Goal: Information Seeking & Learning: Learn about a topic

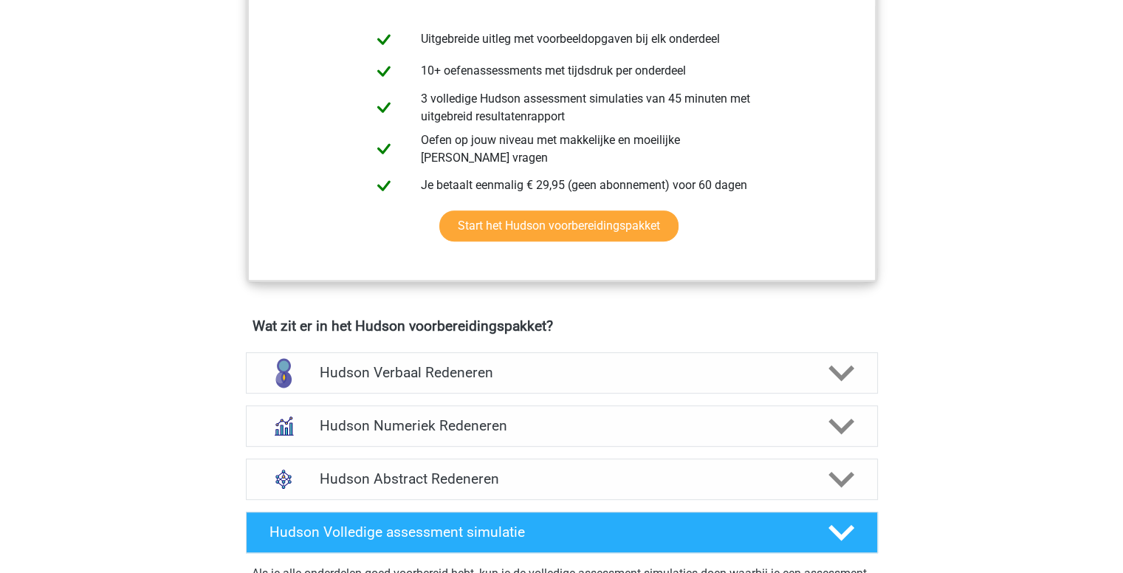
scroll to position [640, 0]
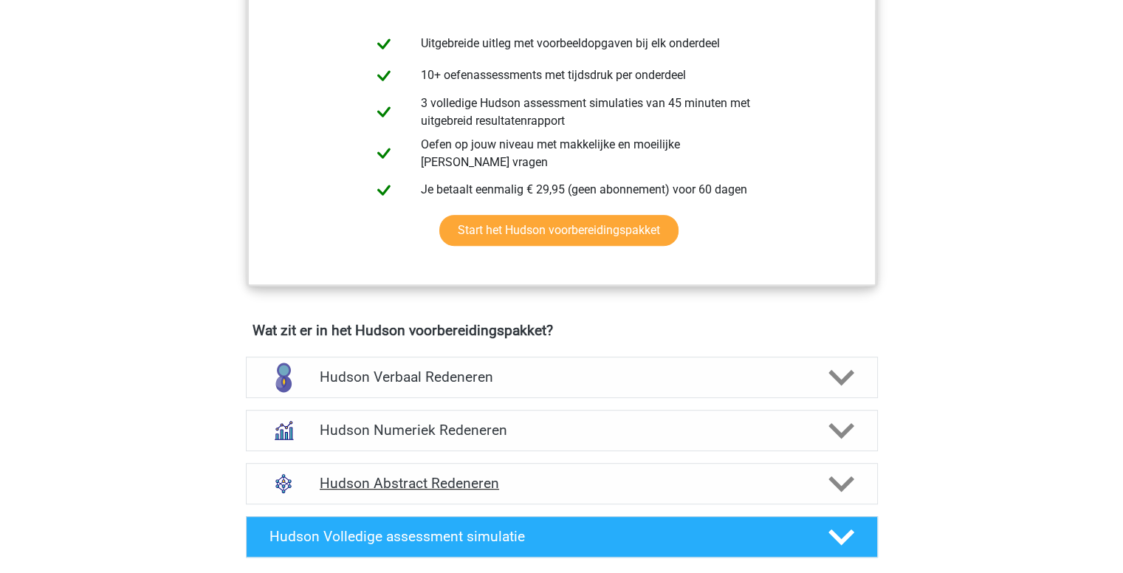
click at [644, 470] on div "Hudson Abstract Redeneren" at bounding box center [562, 483] width 632 height 41
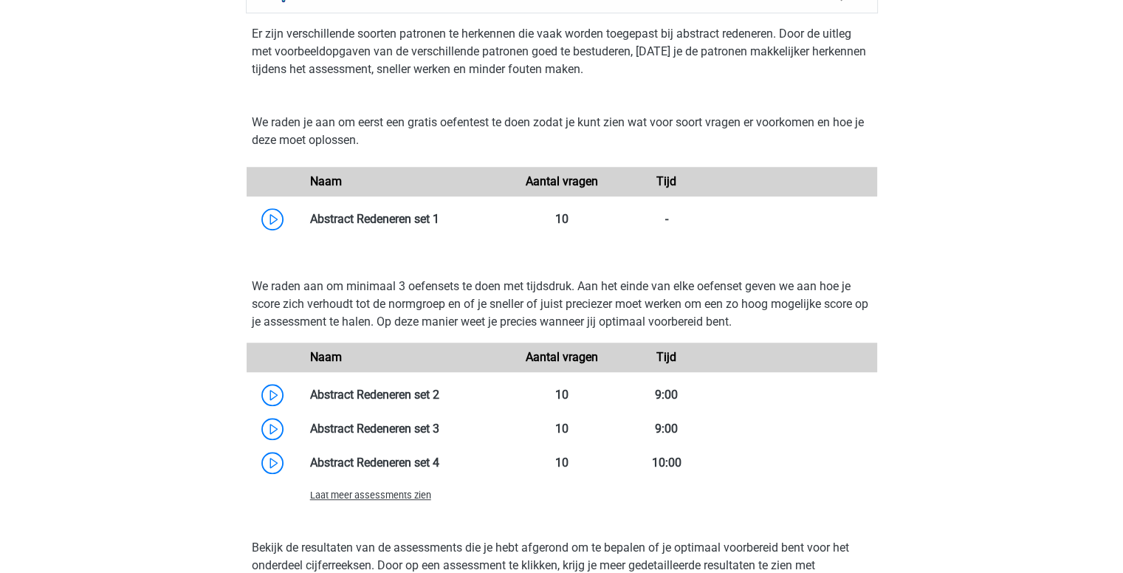
scroll to position [1134, 0]
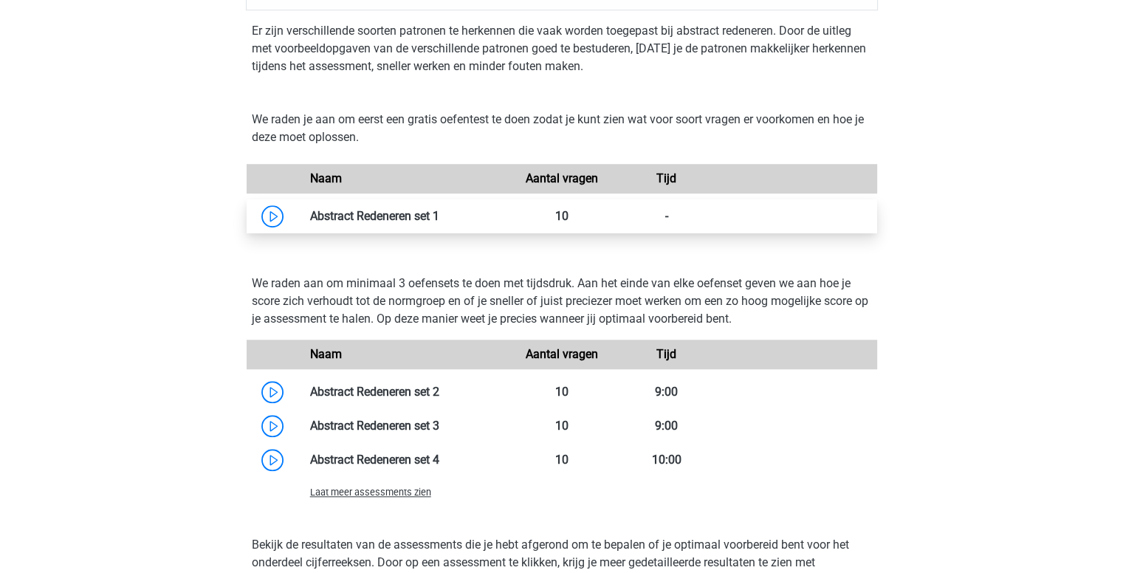
click at [439, 209] on link at bounding box center [439, 216] width 0 height 14
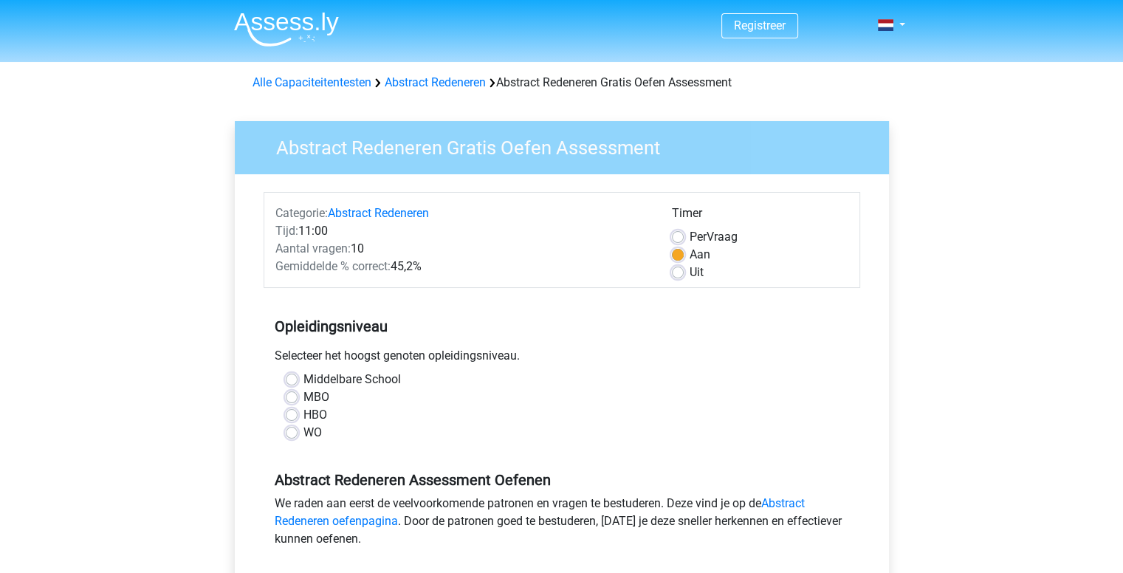
click at [303, 417] on label "HBO" at bounding box center [315, 415] width 24 height 18
click at [291, 417] on input "HBO" at bounding box center [292, 413] width 12 height 15
radio input "true"
click at [303, 417] on label "HBO" at bounding box center [315, 415] width 24 height 18
click at [291, 417] on input "HBO" at bounding box center [292, 413] width 12 height 15
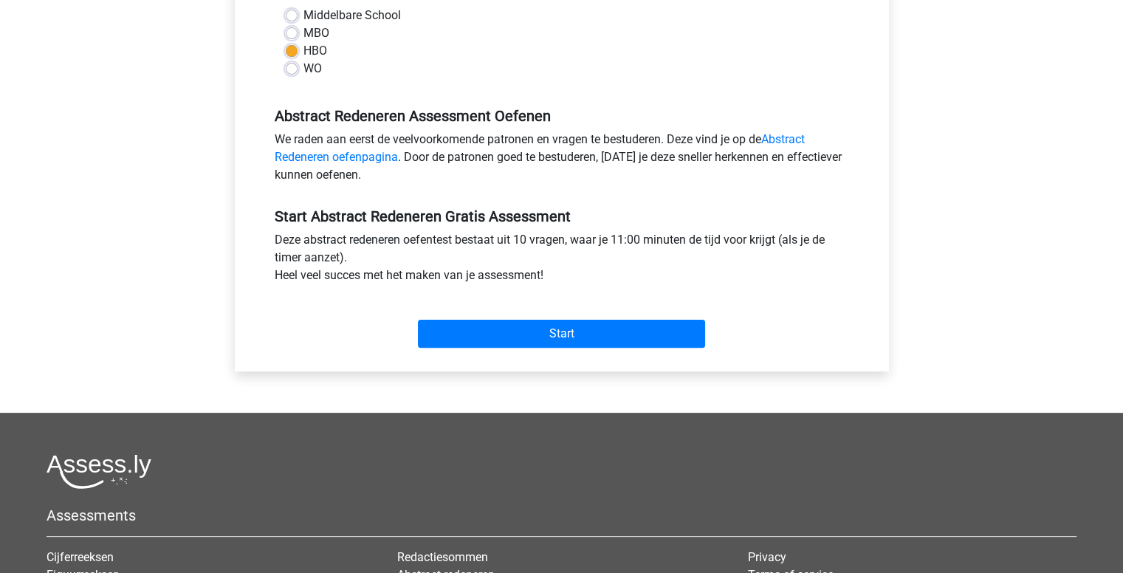
scroll to position [363, 0]
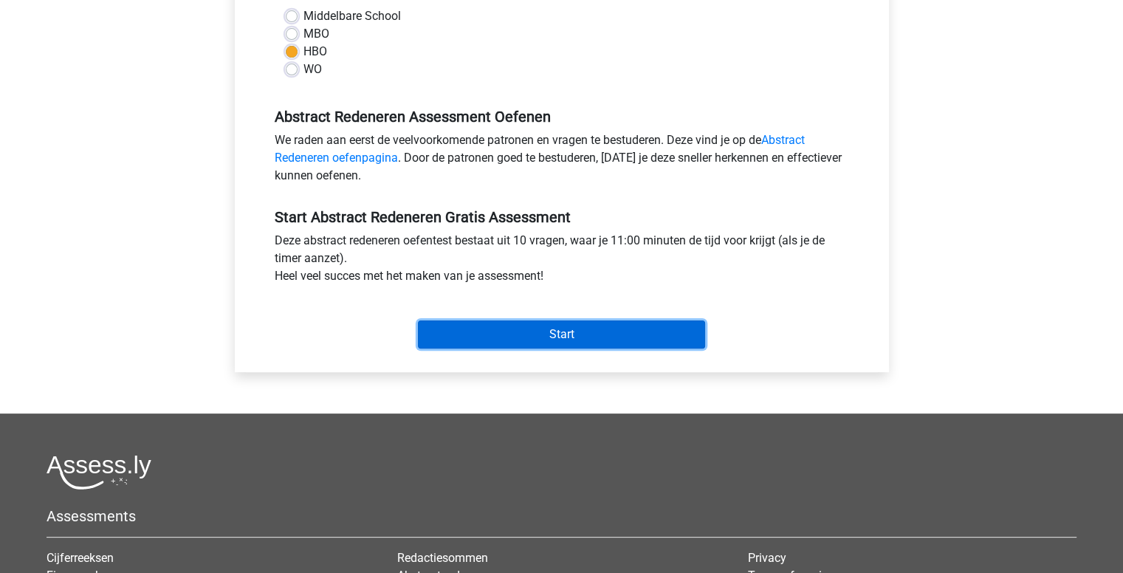
click at [513, 337] on input "Start" at bounding box center [561, 334] width 287 height 28
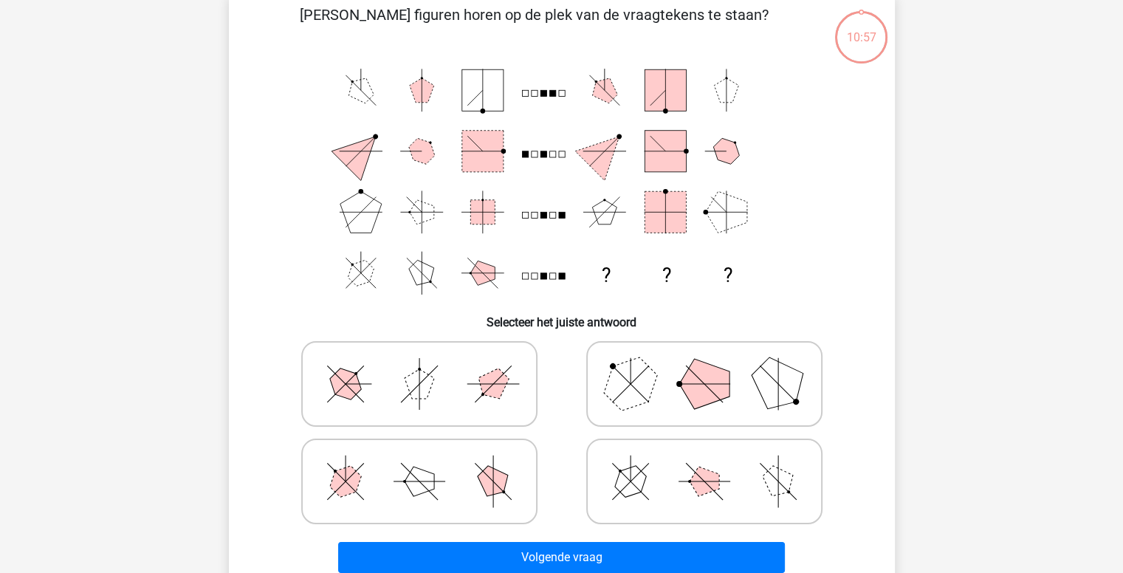
scroll to position [77, 0]
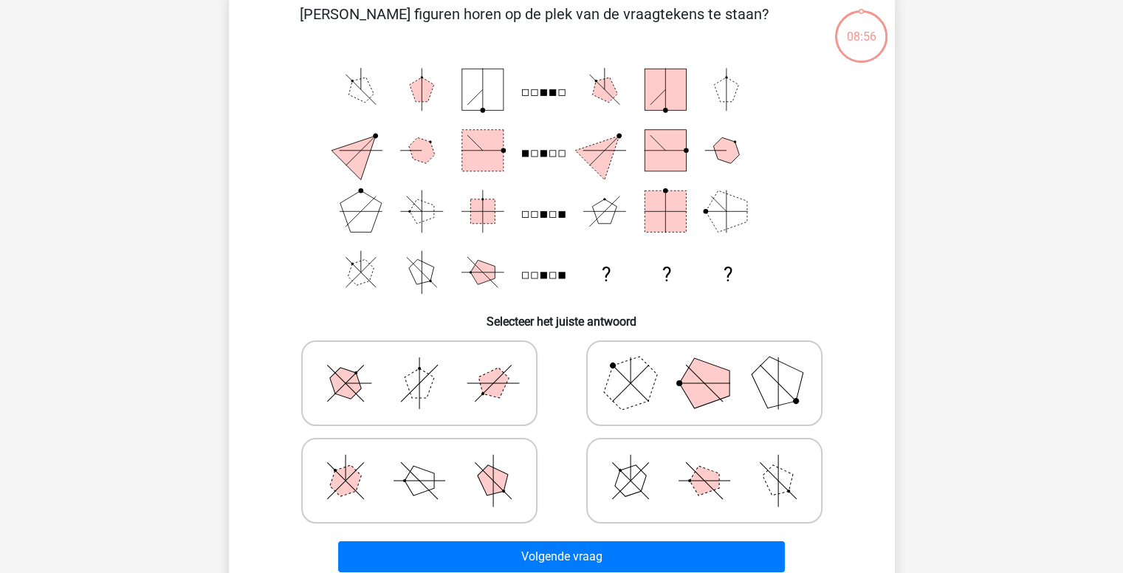
click at [696, 387] on polygon at bounding box center [704, 383] width 50 height 50
click at [704, 365] on input "radio" at bounding box center [709, 360] width 10 height 10
radio input "true"
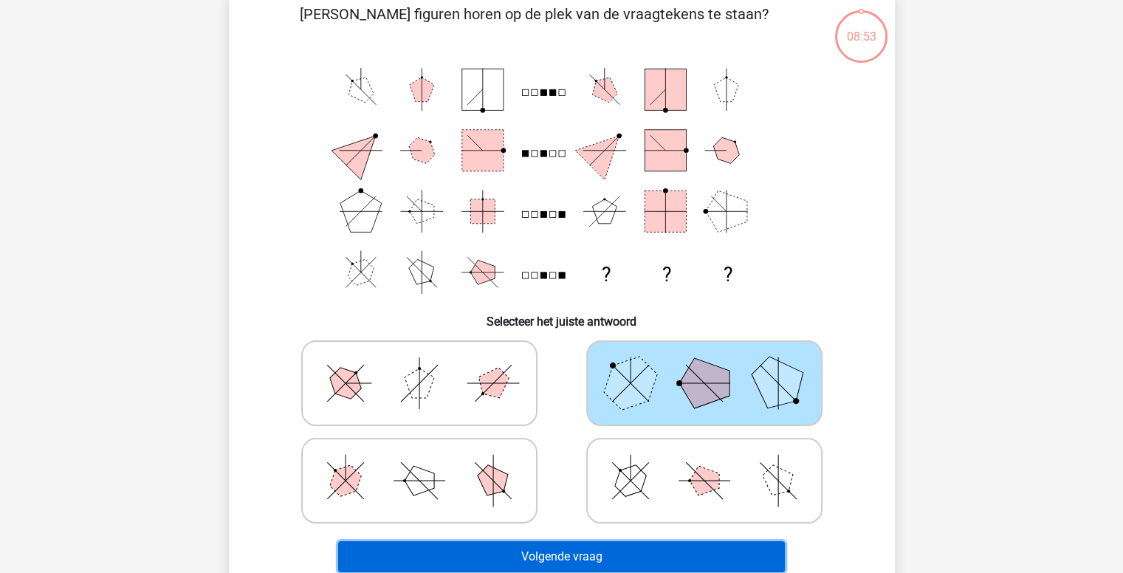
click at [614, 549] on button "Volgende vraag" at bounding box center [561, 556] width 447 height 31
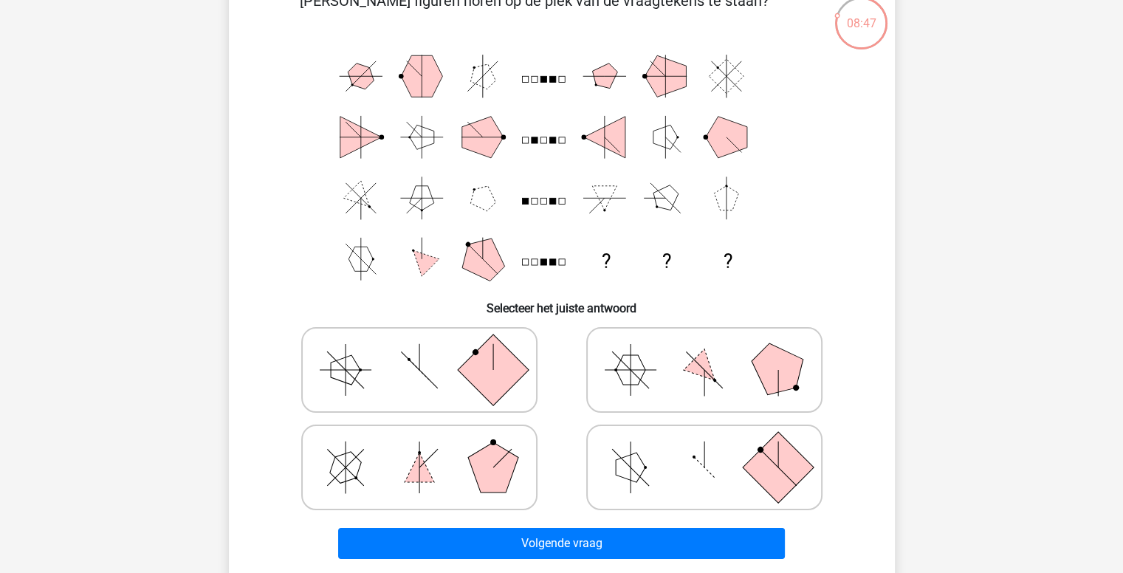
scroll to position [92, 0]
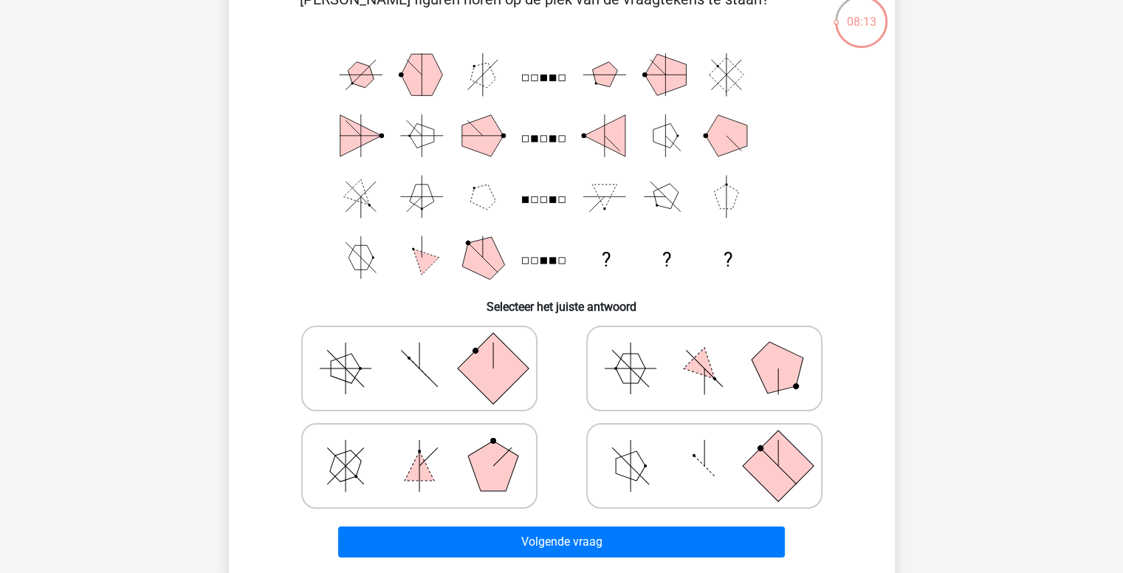
click at [351, 358] on polygon at bounding box center [346, 369] width 30 height 30
click at [419, 350] on input "radio" at bounding box center [424, 345] width 10 height 10
radio input "true"
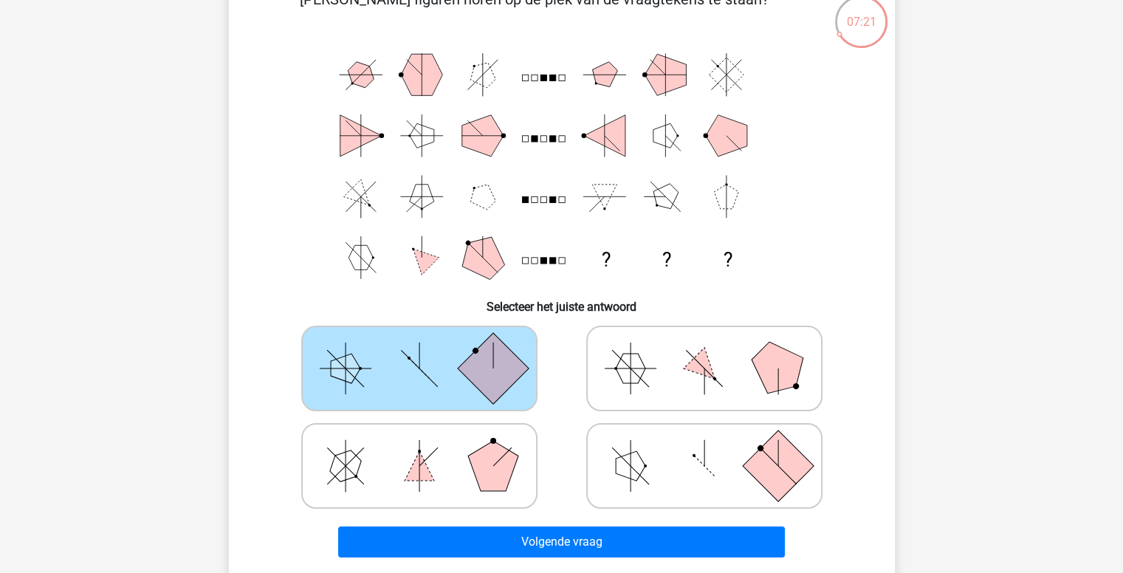
click at [755, 387] on icon at bounding box center [705, 369] width 222 height 74
click at [714, 350] on input "radio" at bounding box center [709, 345] width 10 height 10
radio input "true"
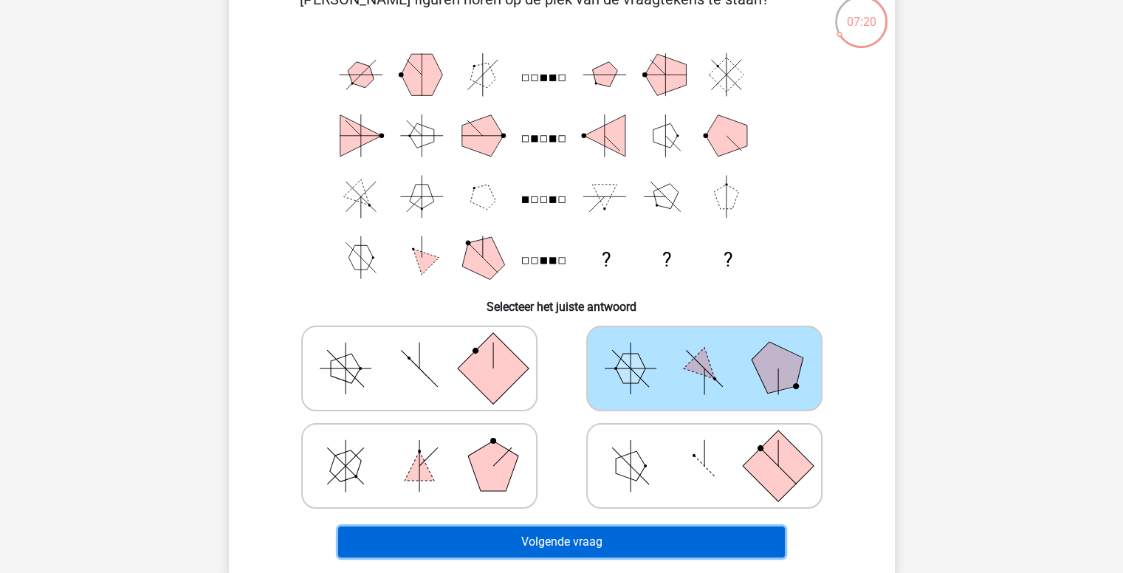
click at [620, 549] on button "Volgende vraag" at bounding box center [561, 541] width 447 height 31
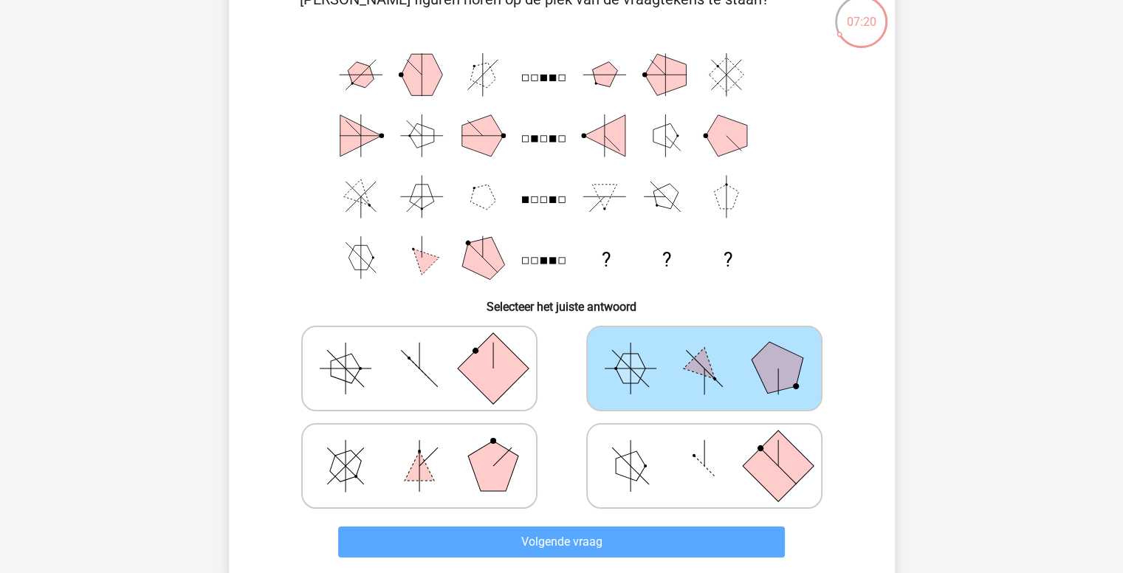
scroll to position [68, 0]
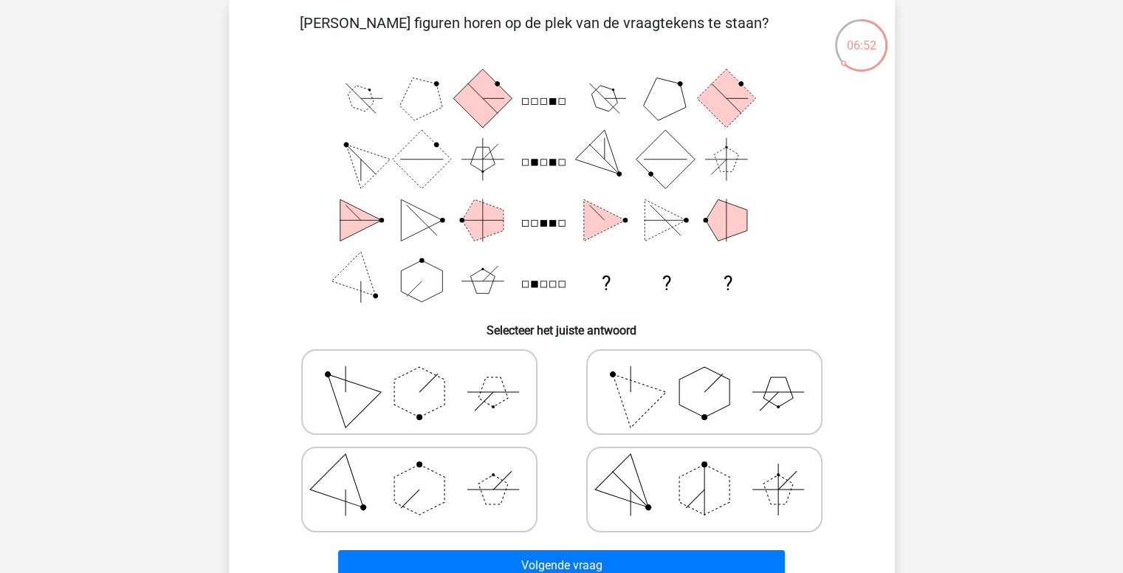
click at [668, 408] on icon at bounding box center [705, 392] width 222 height 74
click at [704, 374] on input "radio" at bounding box center [709, 369] width 10 height 10
radio input "true"
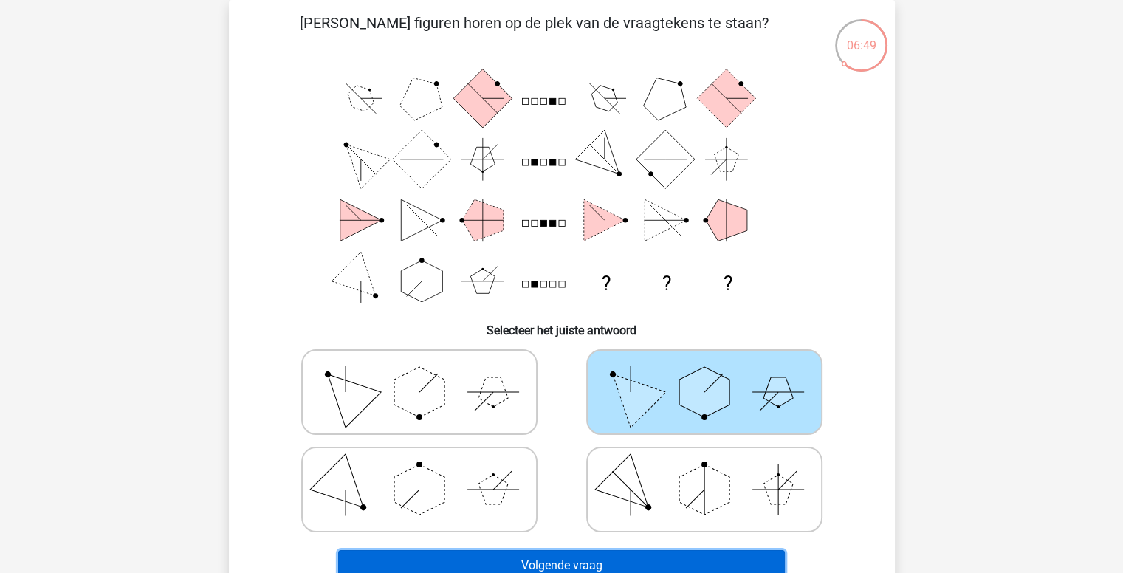
click at [544, 571] on button "Volgende vraag" at bounding box center [561, 565] width 447 height 31
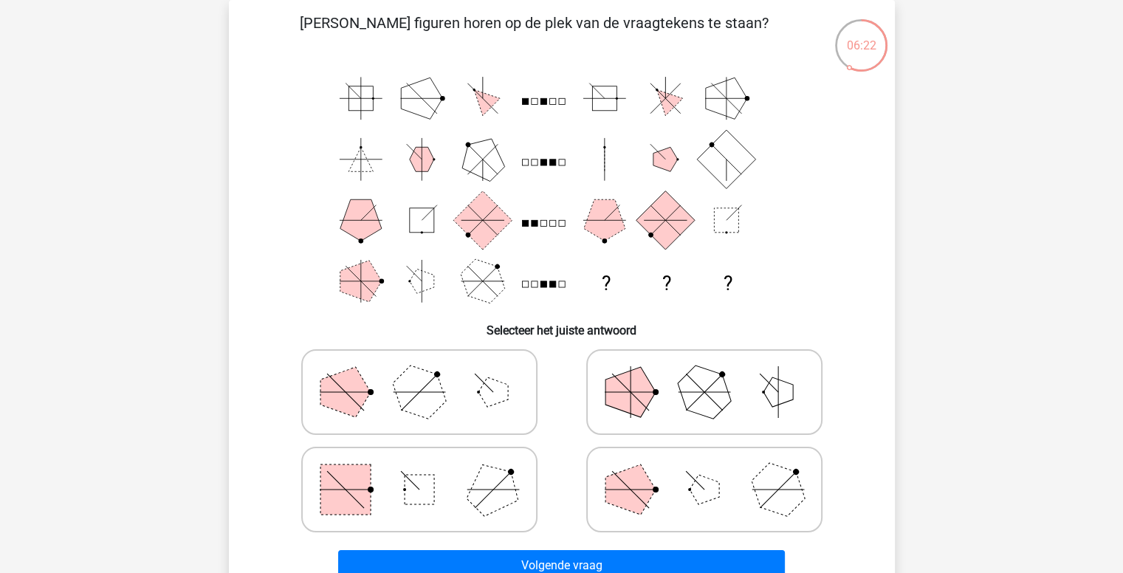
click at [908, 366] on div "06:22 Vraag 4 van de 10 Categorie: abstract redeneren set 1 Welke figuren horen…" at bounding box center [561, 299] width 701 height 599
click at [342, 416] on icon at bounding box center [420, 392] width 222 height 74
click at [419, 374] on input "radio" at bounding box center [424, 369] width 10 height 10
radio input "true"
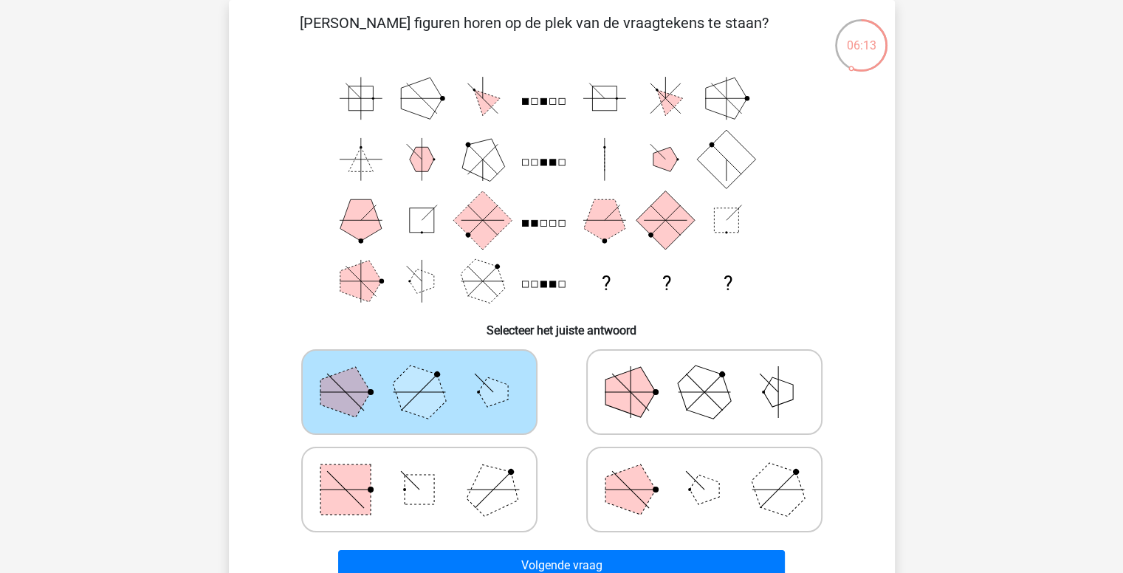
click at [741, 491] on icon at bounding box center [705, 490] width 222 height 74
click at [714, 471] on input "radio" at bounding box center [709, 466] width 10 height 10
radio input "true"
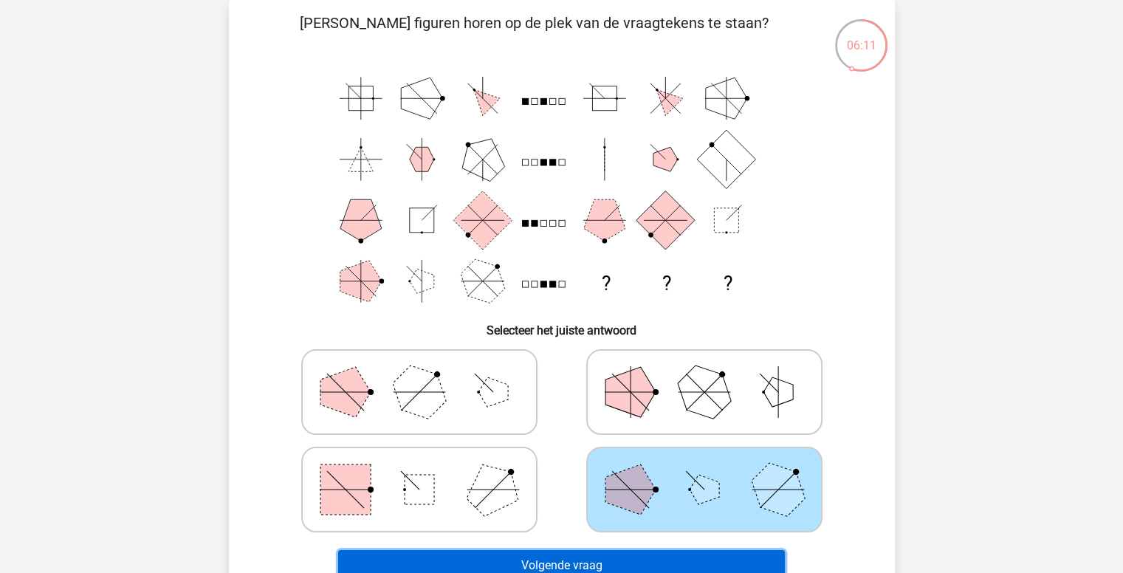
click at [630, 559] on button "Volgende vraag" at bounding box center [561, 565] width 447 height 31
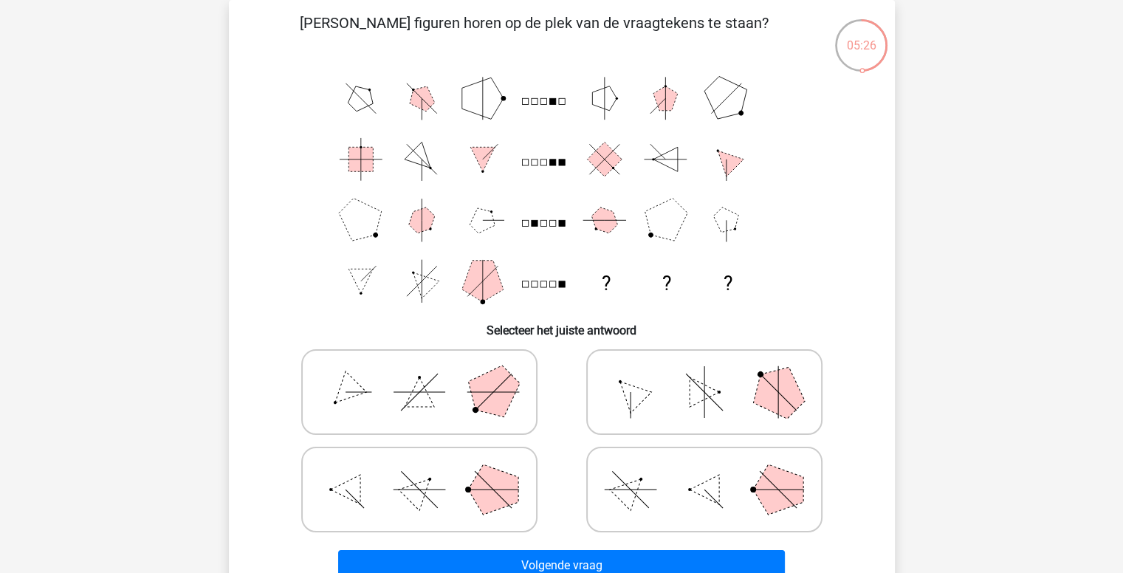
click at [647, 392] on polygon at bounding box center [630, 392] width 42 height 42
click at [704, 374] on input "radio" at bounding box center [709, 369] width 10 height 10
radio input "true"
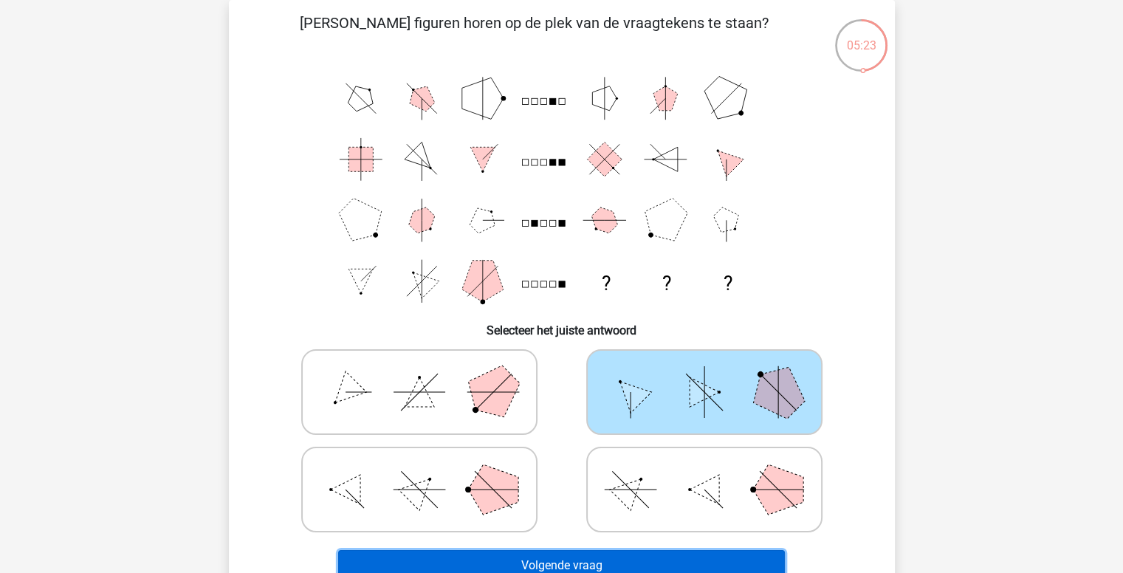
click at [559, 560] on button "Volgende vraag" at bounding box center [561, 565] width 447 height 31
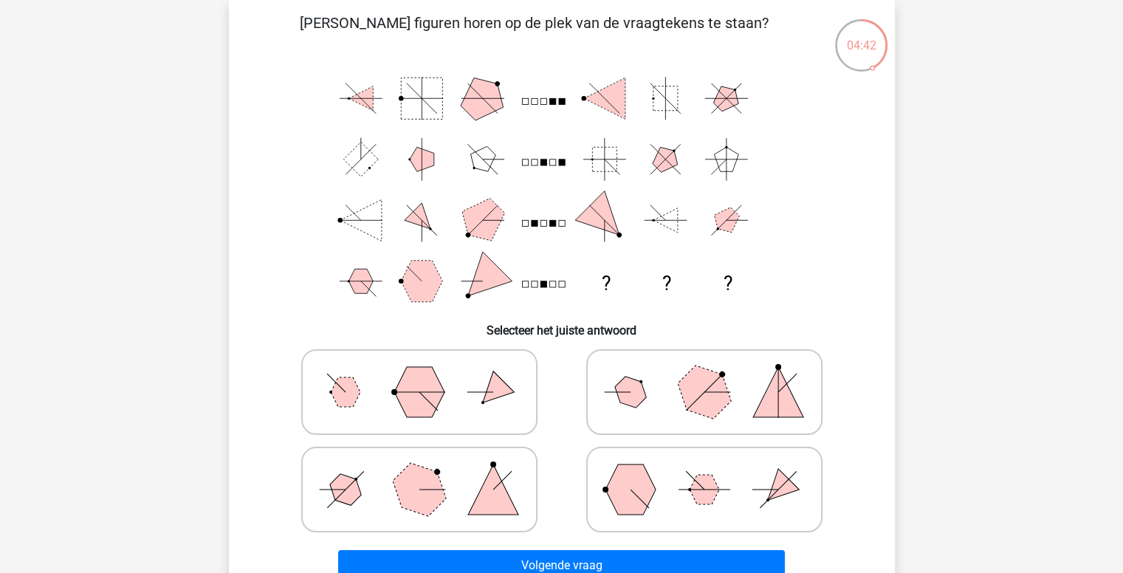
click at [475, 500] on polygon at bounding box center [493, 489] width 50 height 50
click at [429, 471] on input "radio" at bounding box center [424, 466] width 10 height 10
radio input "true"
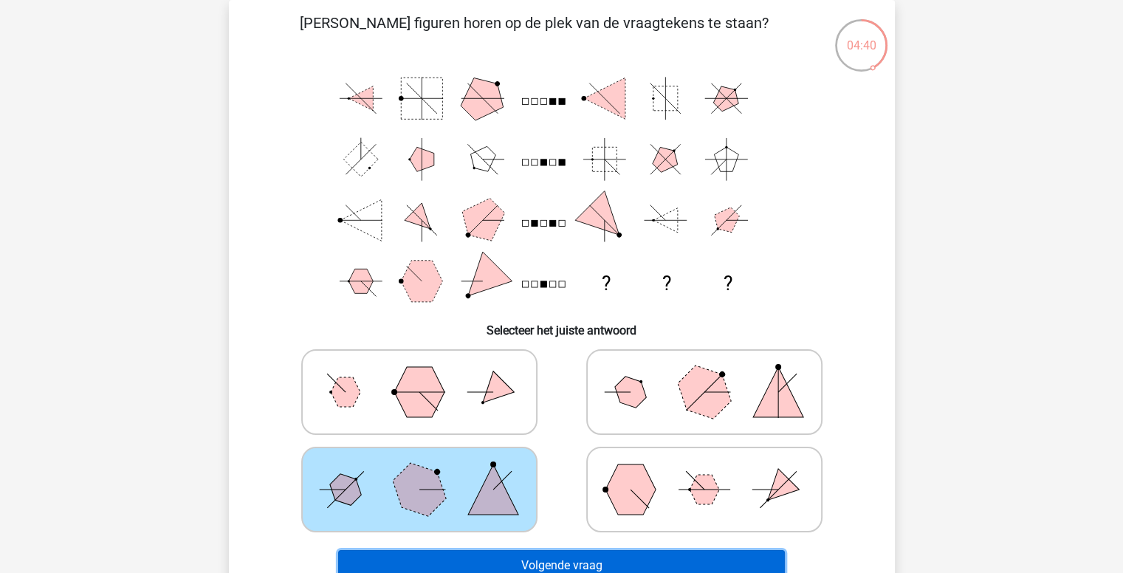
click at [535, 560] on button "Volgende vraag" at bounding box center [561, 565] width 447 height 31
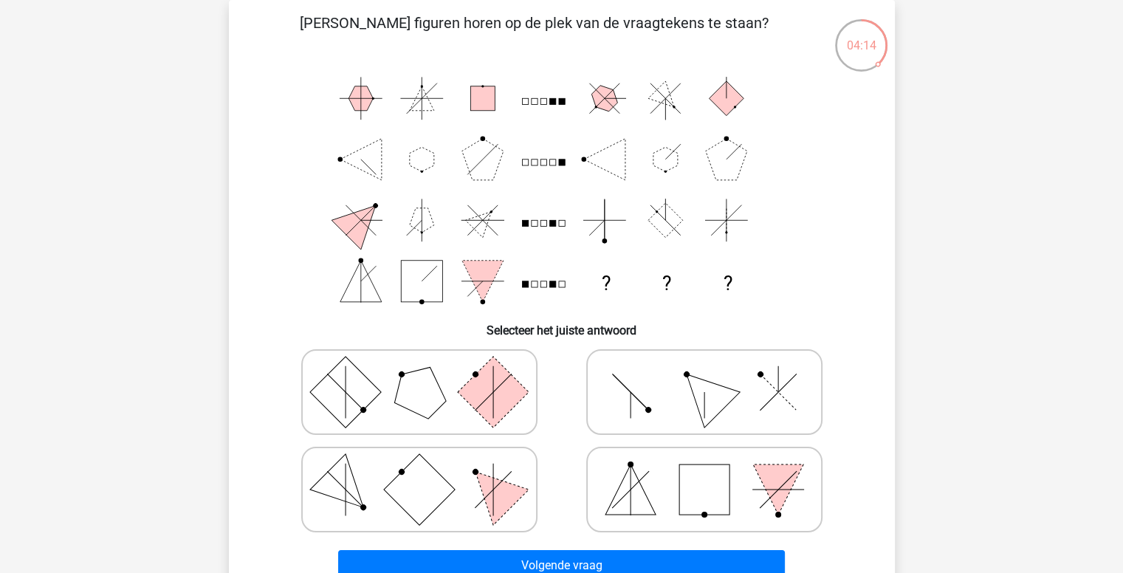
click at [727, 346] on div at bounding box center [704, 391] width 285 height 97
click at [726, 367] on icon at bounding box center [705, 392] width 222 height 74
click at [714, 367] on input "radio" at bounding box center [709, 369] width 10 height 10
radio input "true"
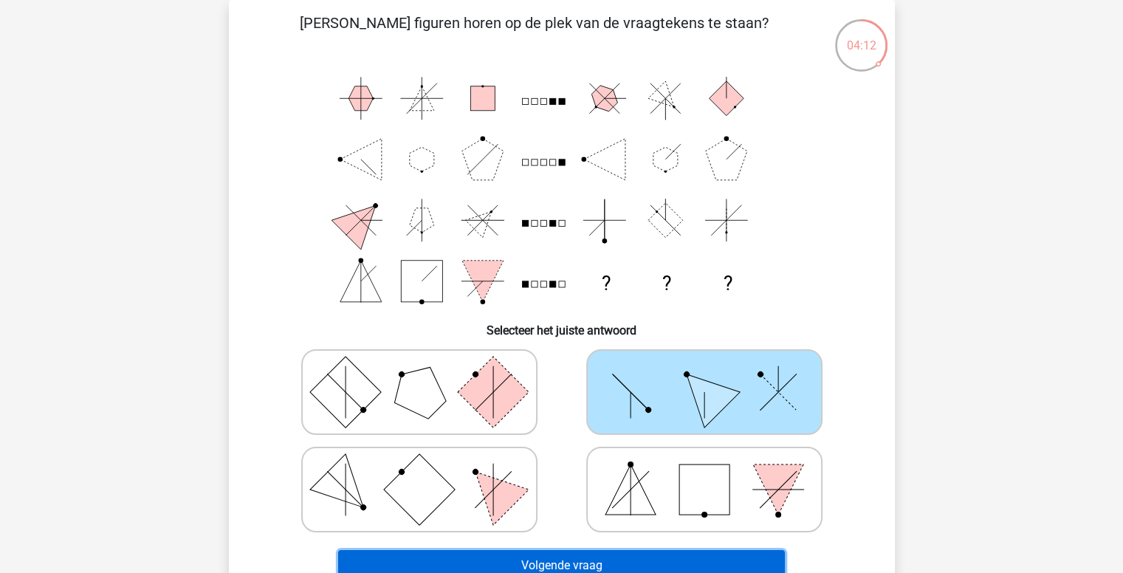
click at [512, 565] on button "Volgende vraag" at bounding box center [561, 565] width 447 height 31
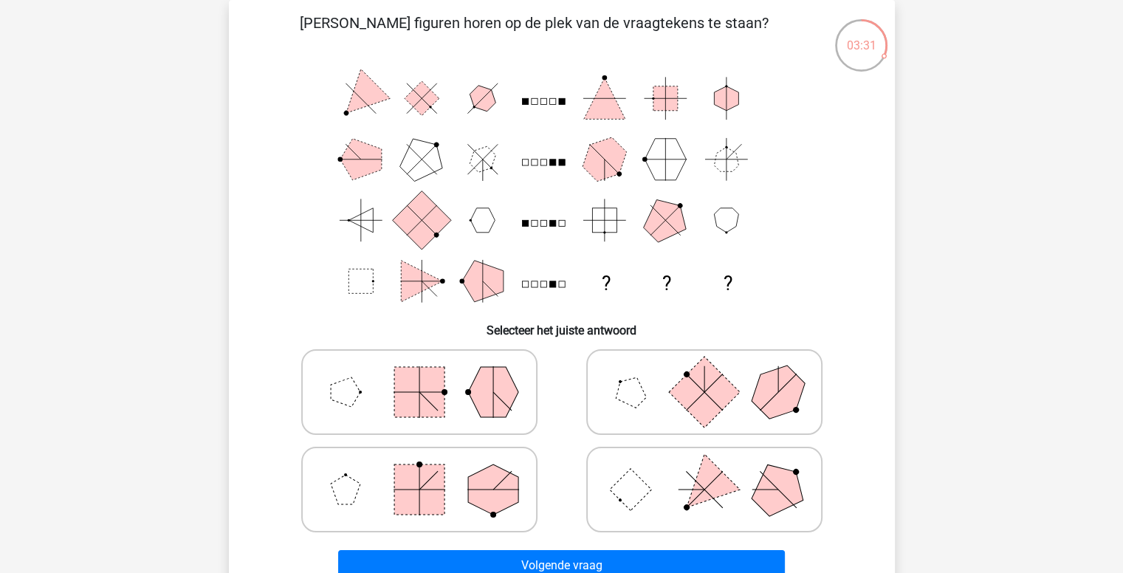
click at [634, 494] on rect at bounding box center [630, 490] width 42 height 42
click at [704, 471] on input "radio" at bounding box center [709, 466] width 10 height 10
radio input "true"
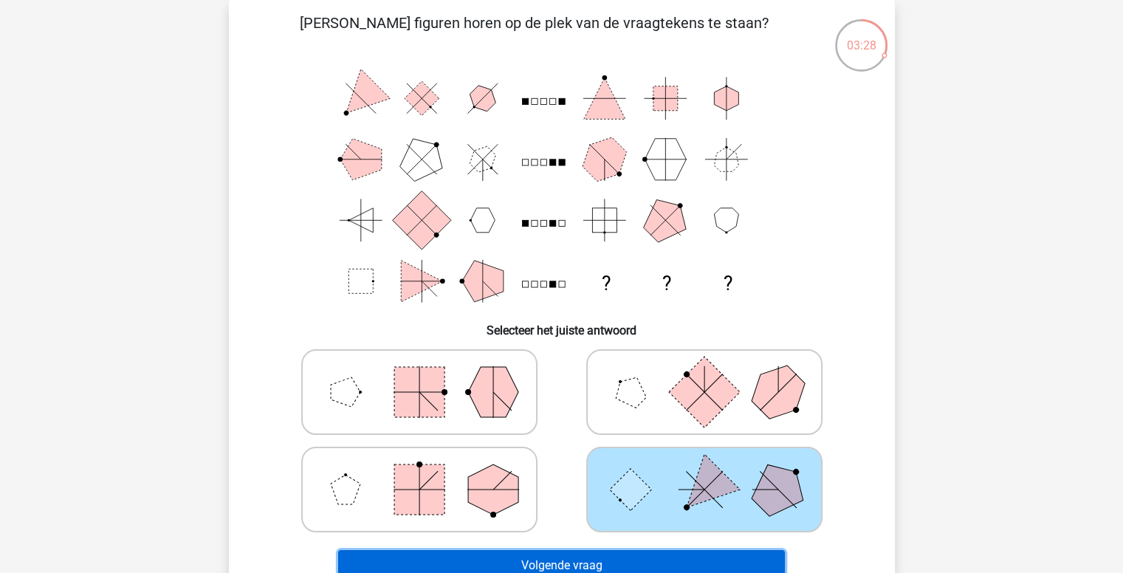
click at [548, 566] on button "Volgende vraag" at bounding box center [561, 565] width 447 height 31
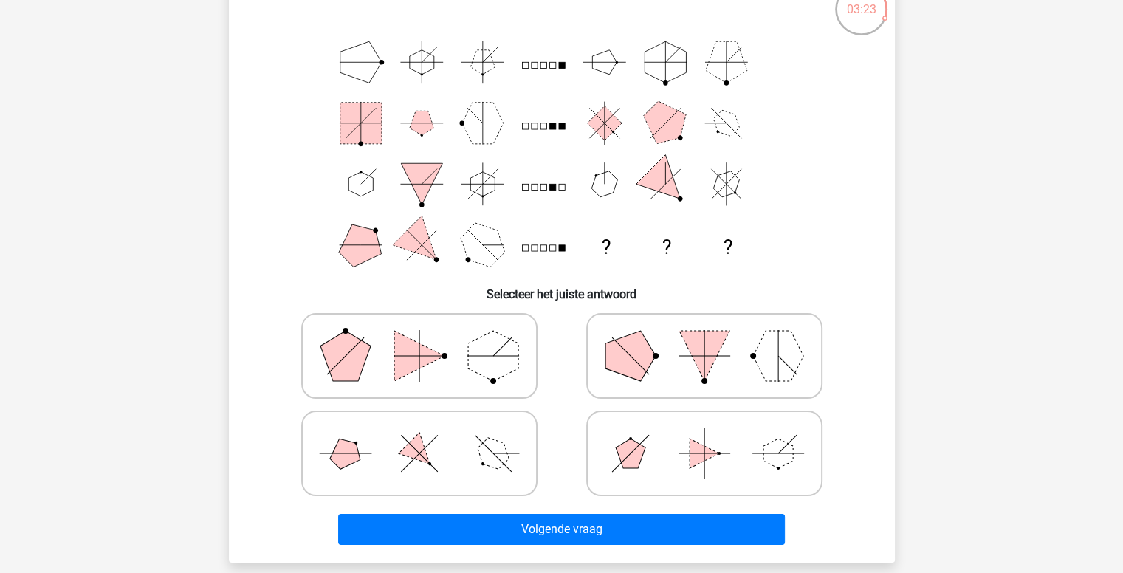
scroll to position [103, 0]
click at [369, 433] on icon at bounding box center [420, 454] width 222 height 74
click at [419, 433] on input "radio" at bounding box center [424, 431] width 10 height 10
radio input "true"
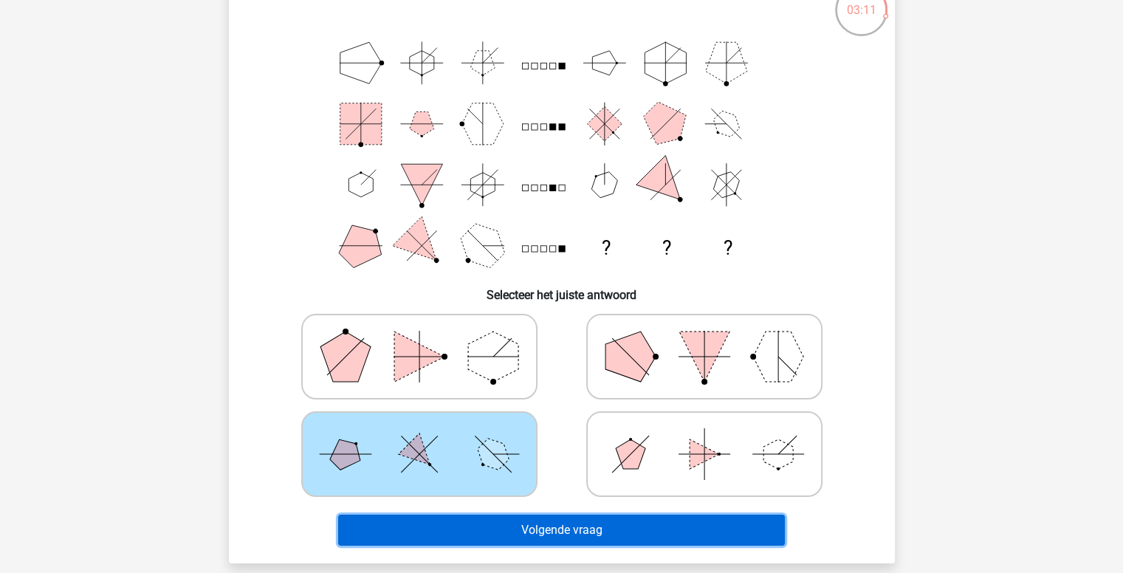
click at [420, 533] on button "Volgende vraag" at bounding box center [561, 530] width 447 height 31
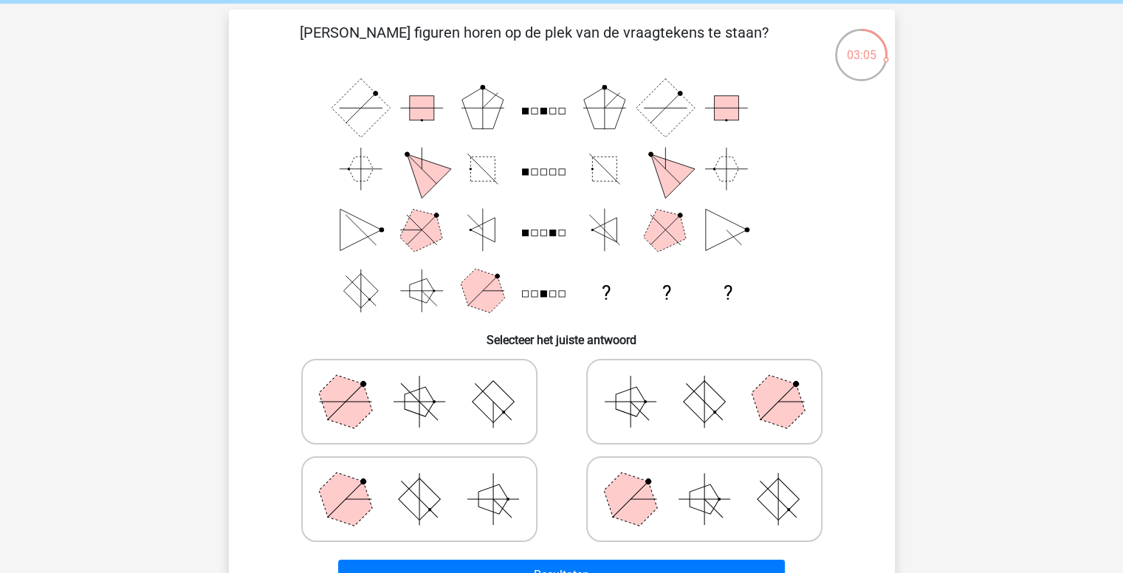
scroll to position [71, 0]
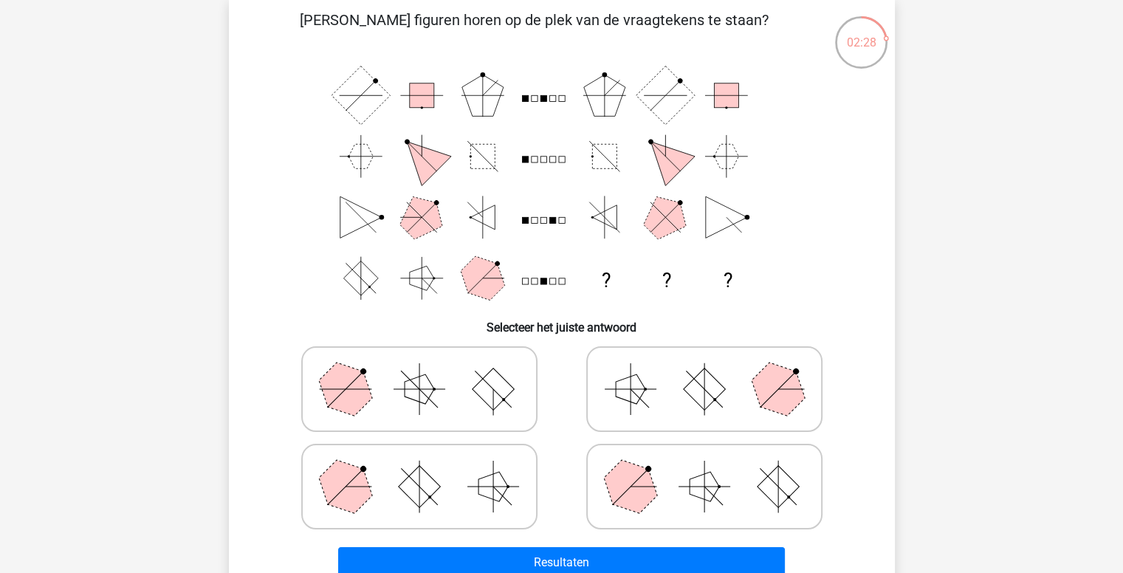
click at [624, 408] on icon at bounding box center [705, 389] width 222 height 74
click at [704, 371] on input "radio" at bounding box center [709, 366] width 10 height 10
radio input "true"
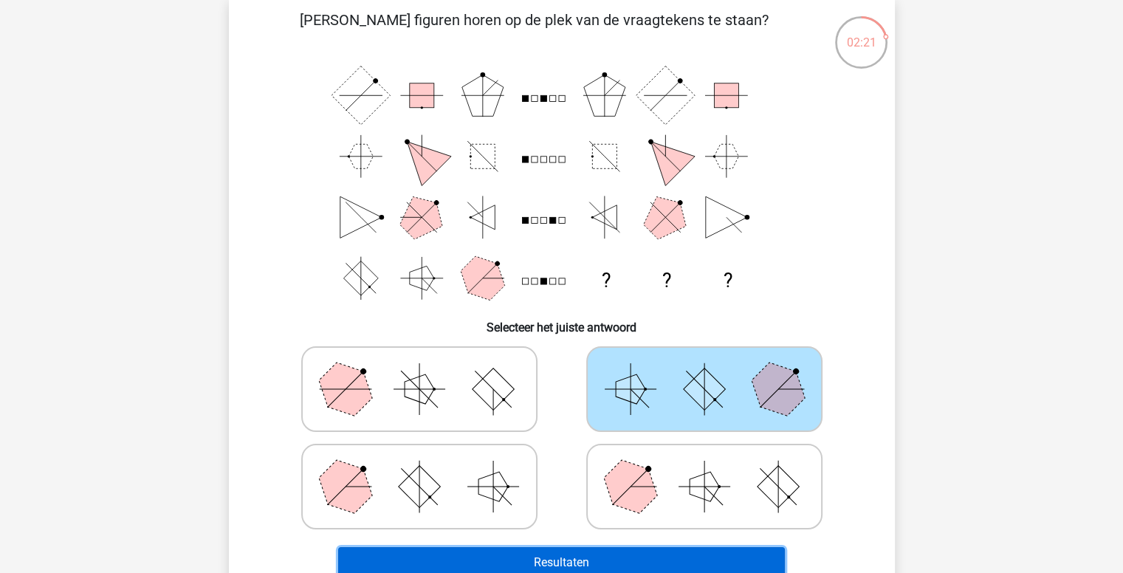
click at [476, 563] on button "Resultaten" at bounding box center [561, 562] width 447 height 31
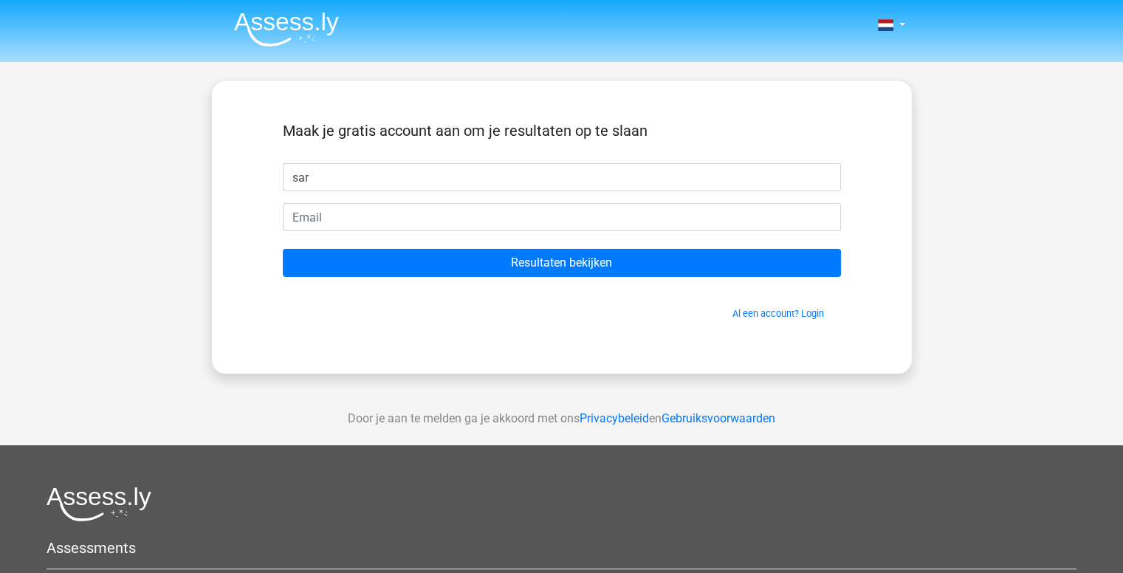
type input "sarah"
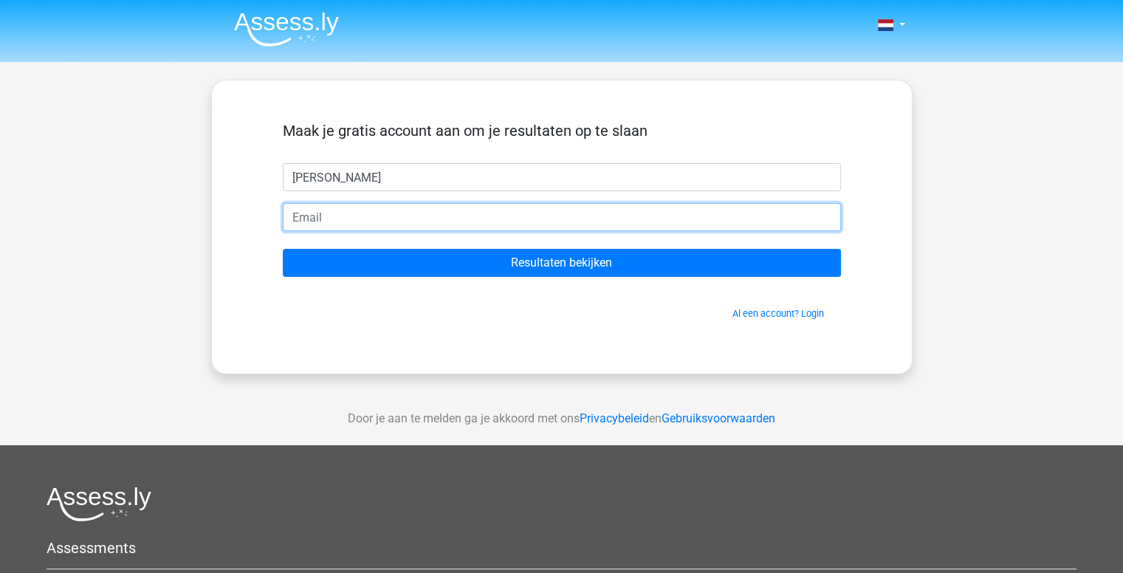
click at [397, 222] on input "email" at bounding box center [562, 217] width 558 height 28
type input "sarah.serin@telenet.be"
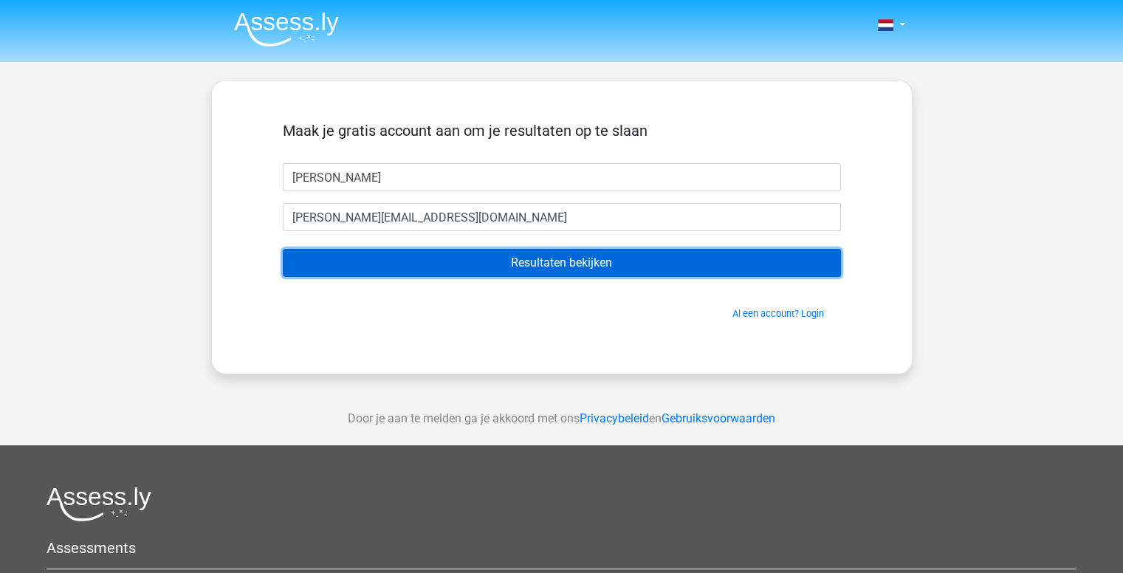
click at [436, 269] on input "Resultaten bekijken" at bounding box center [562, 263] width 558 height 28
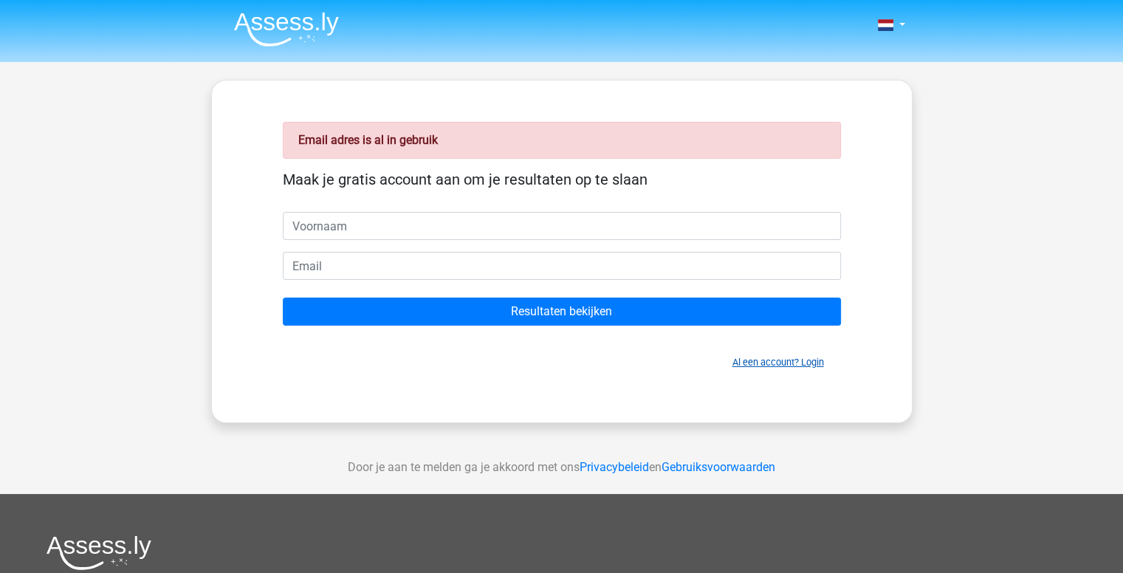
click at [783, 360] on link "Al een account? Login" at bounding box center [778, 362] width 92 height 11
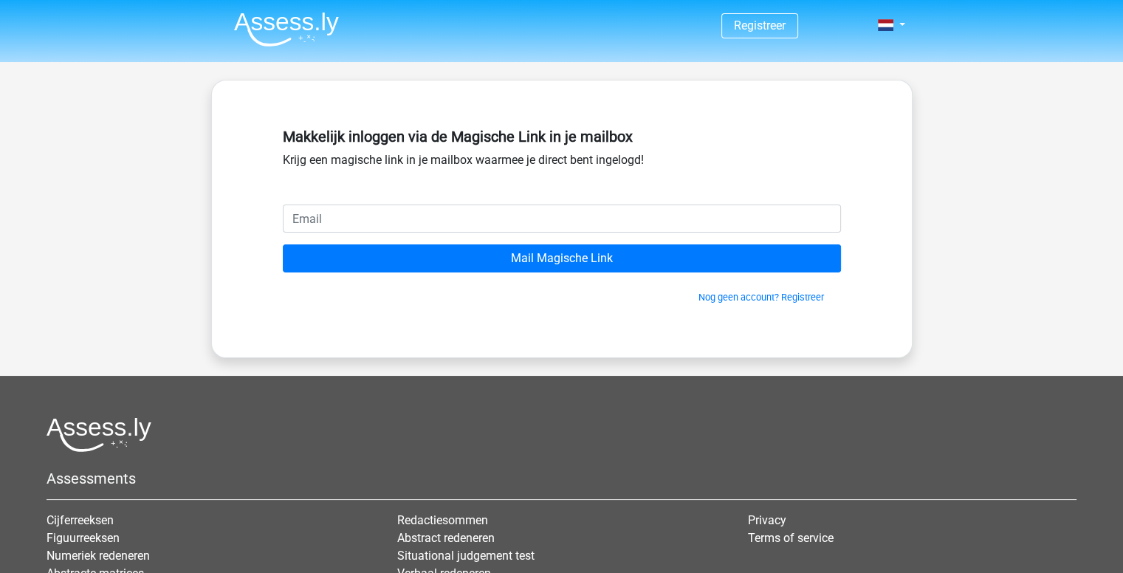
click at [447, 224] on input "email" at bounding box center [562, 219] width 558 height 28
type input "[PERSON_NAME][EMAIL_ADDRESS][DOMAIN_NAME]"
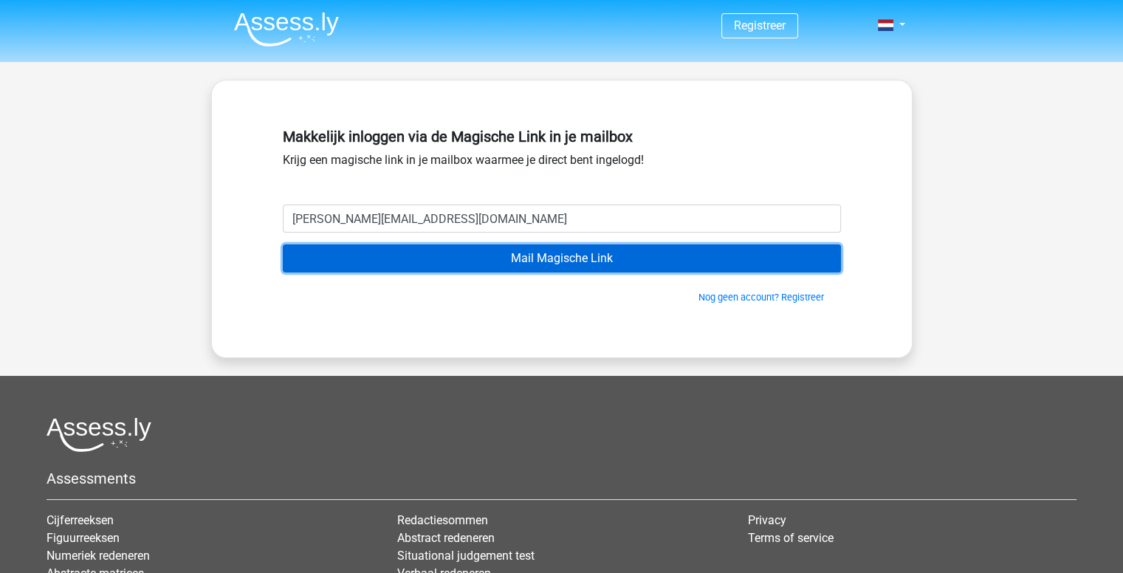
click at [463, 260] on input "Mail Magische Link" at bounding box center [562, 258] width 558 height 28
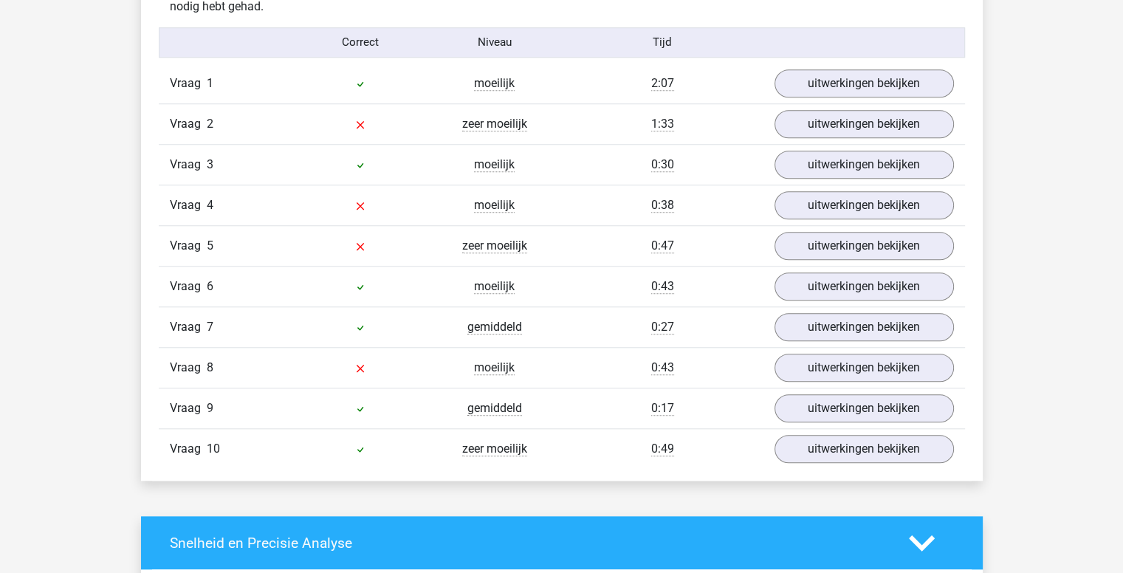
scroll to position [1286, 0]
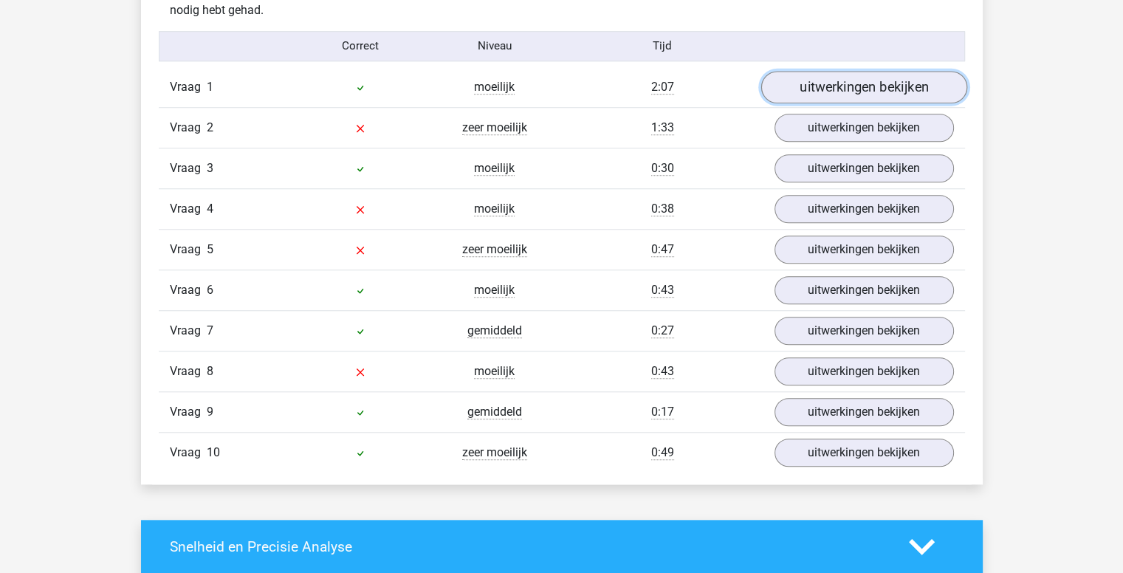
click at [840, 92] on link "uitwerkingen bekijken" at bounding box center [864, 87] width 206 height 32
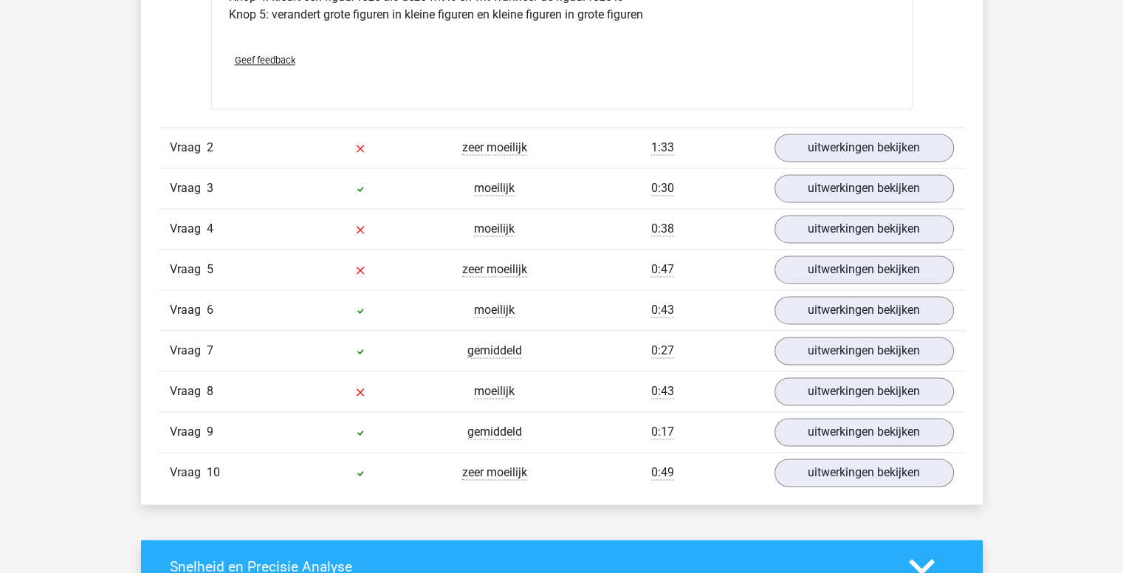
scroll to position [2124, 0]
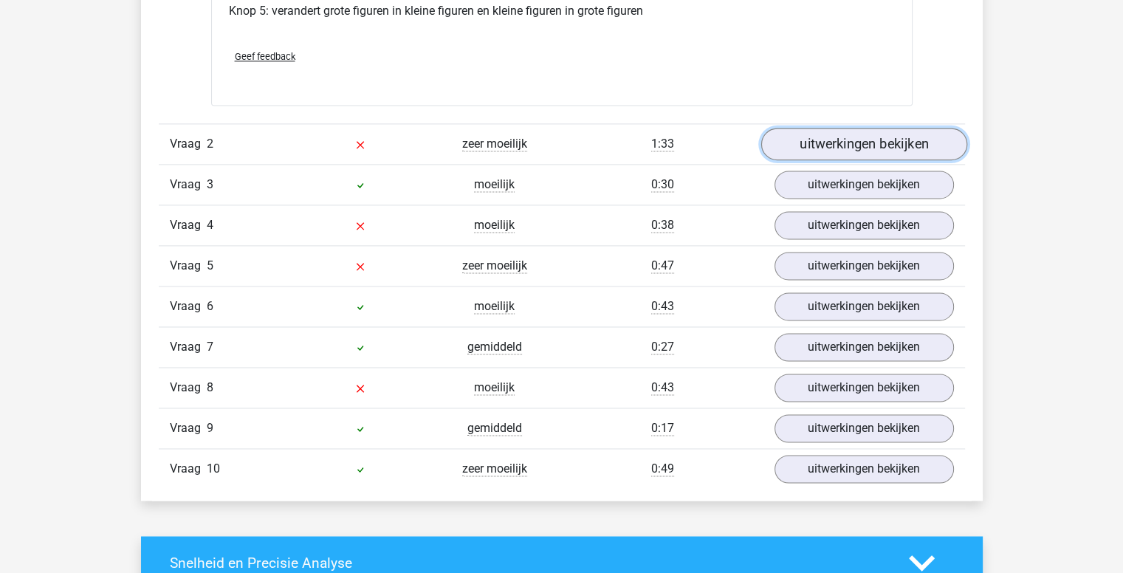
click at [824, 151] on link "uitwerkingen bekijken" at bounding box center [864, 144] width 206 height 32
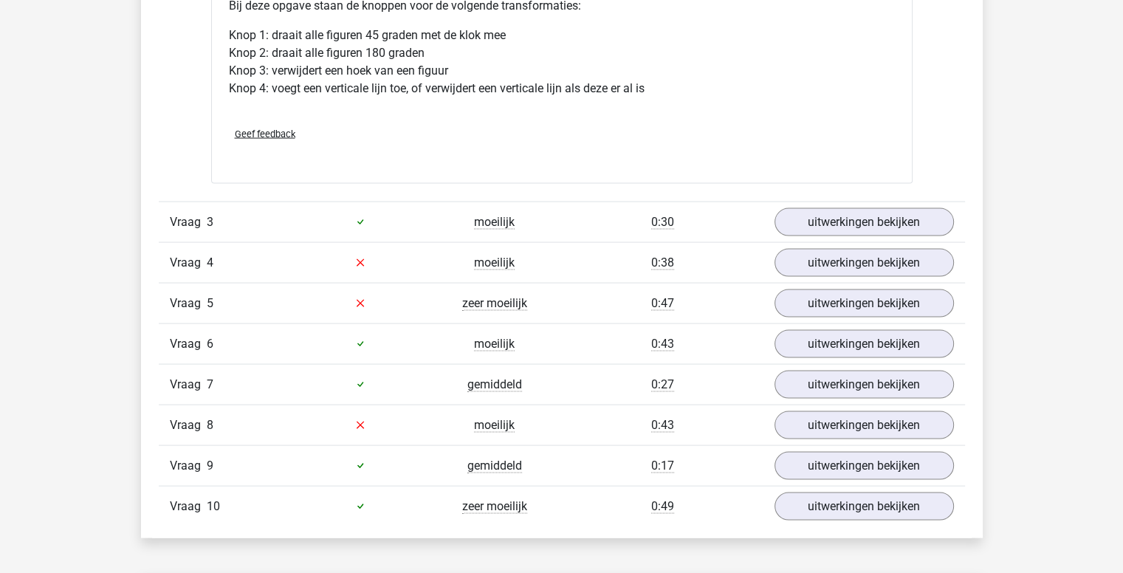
scroll to position [2975, 0]
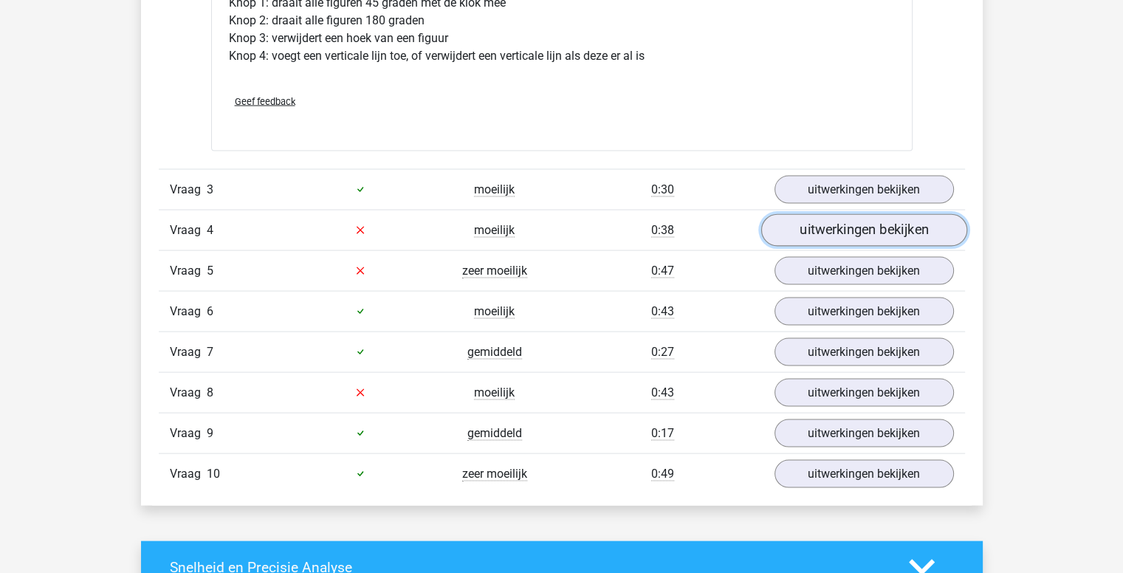
click at [815, 226] on link "uitwerkingen bekijken" at bounding box center [864, 230] width 206 height 32
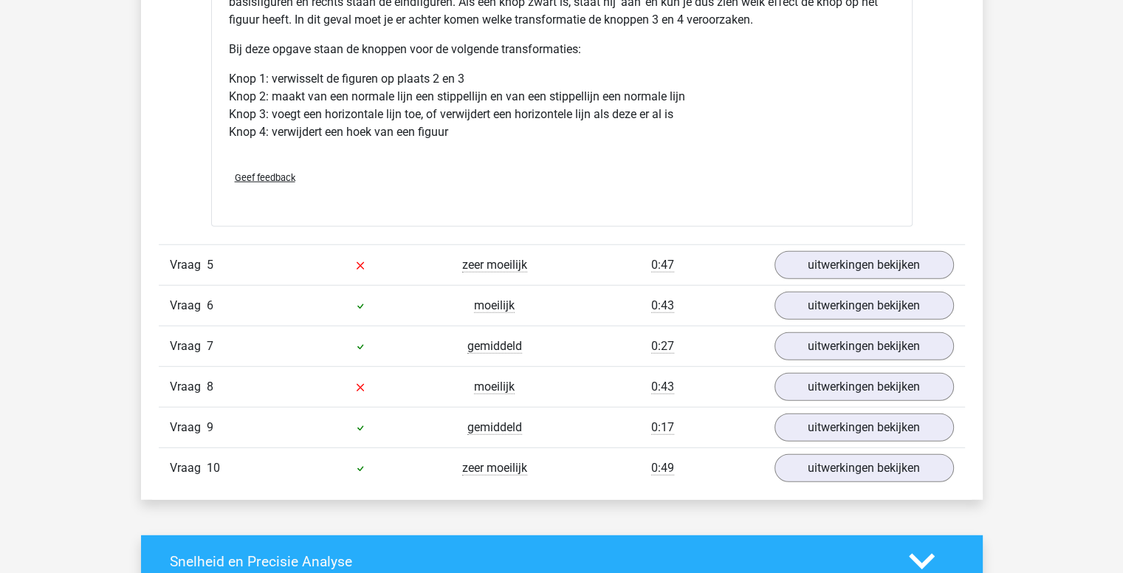
scroll to position [3843, 0]
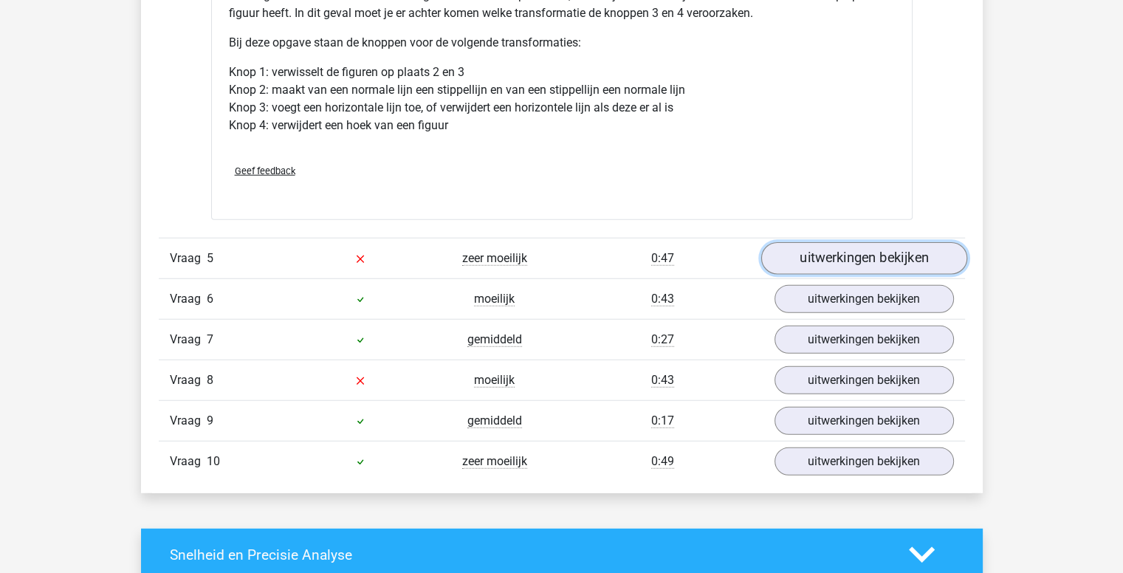
click at [862, 255] on link "uitwerkingen bekijken" at bounding box center [864, 258] width 206 height 32
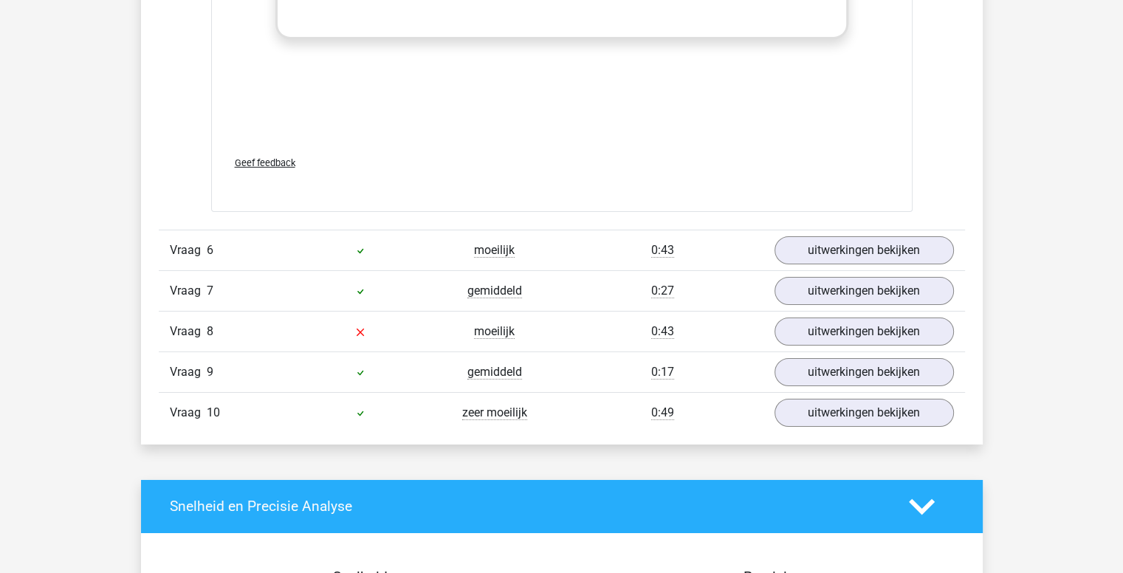
scroll to position [5053, 0]
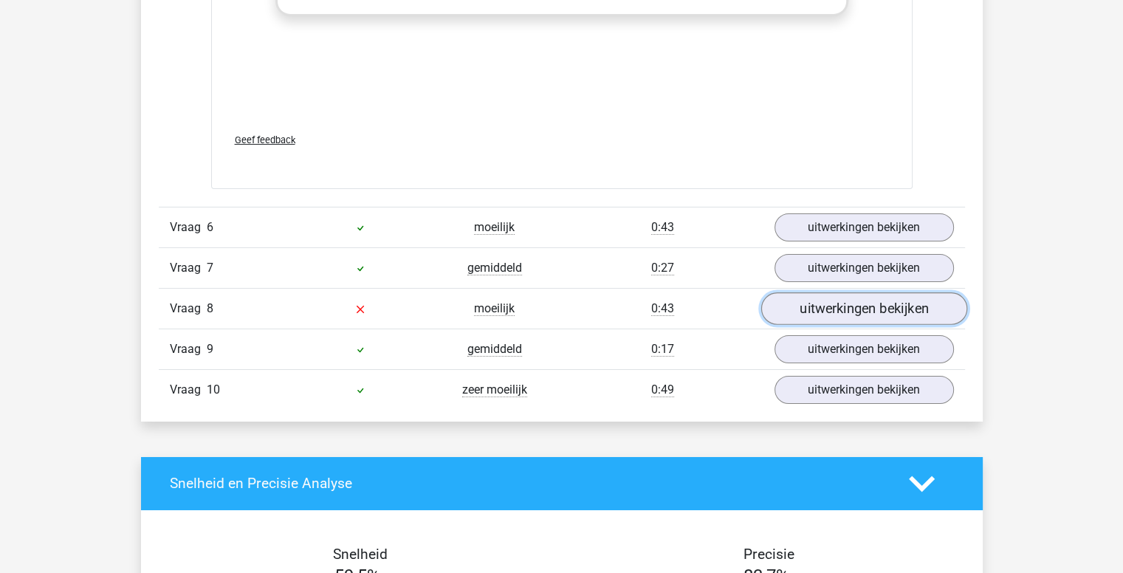
click at [818, 314] on link "uitwerkingen bekijken" at bounding box center [864, 308] width 206 height 32
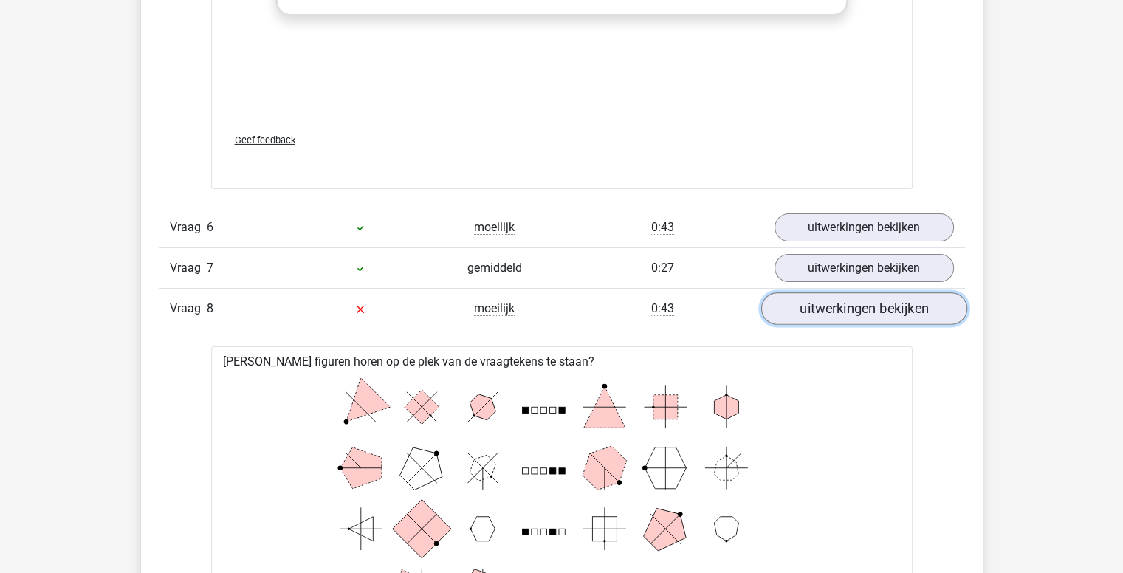
click at [818, 314] on link "uitwerkingen bekijken" at bounding box center [864, 308] width 206 height 32
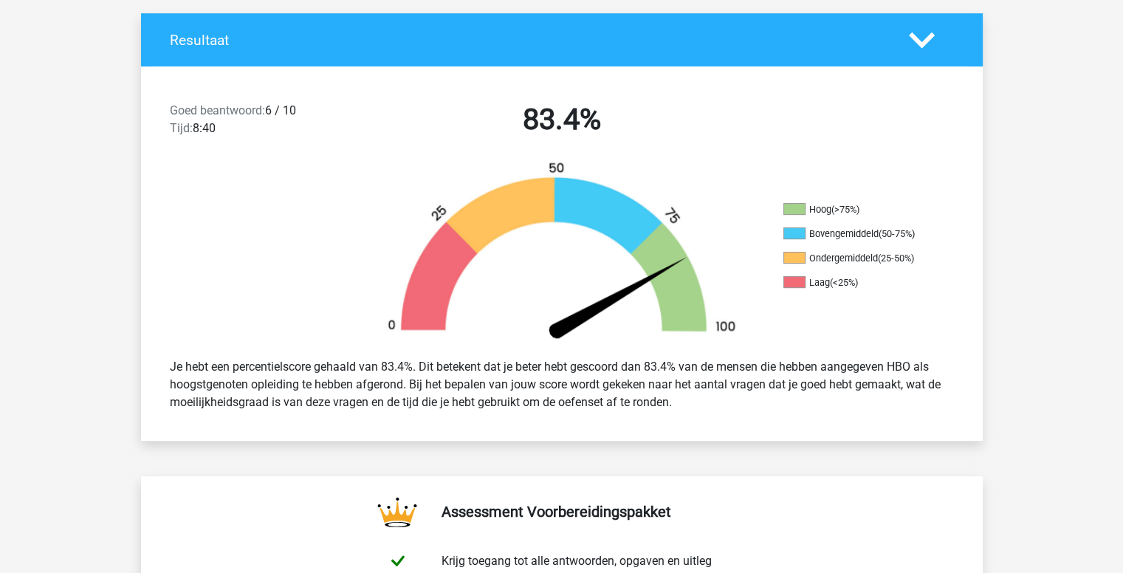
scroll to position [362, 0]
